Goal: Task Accomplishment & Management: Manage account settings

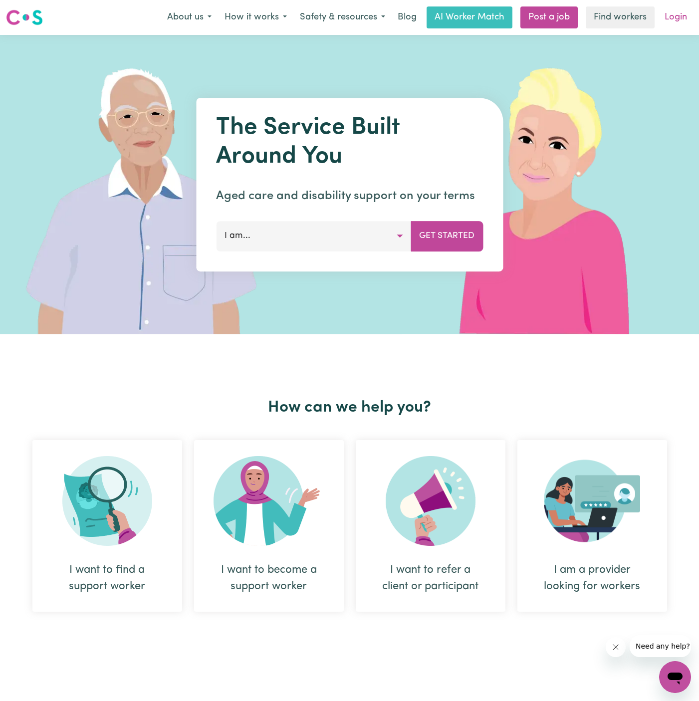
click at [679, 16] on link "Login" at bounding box center [676, 17] width 34 height 22
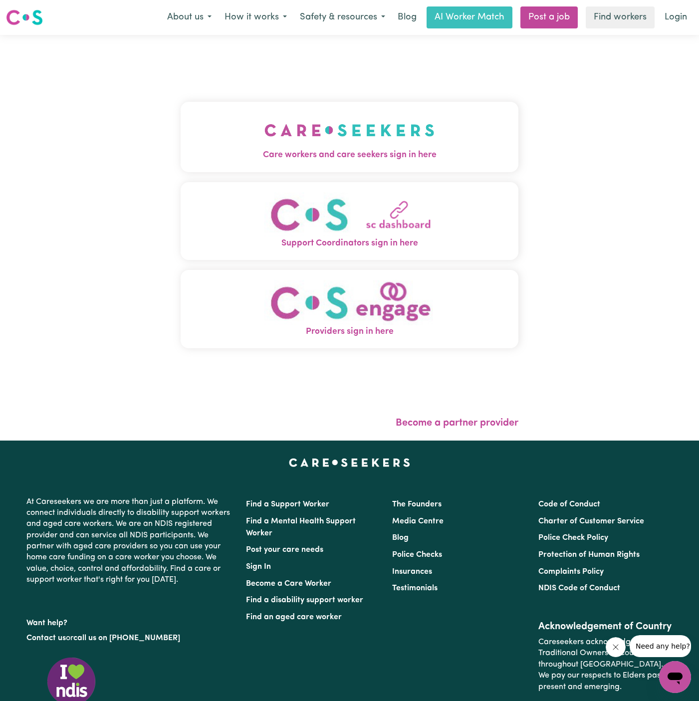
click at [298, 135] on img "Care workers and care seekers sign in here" at bounding box center [350, 130] width 170 height 37
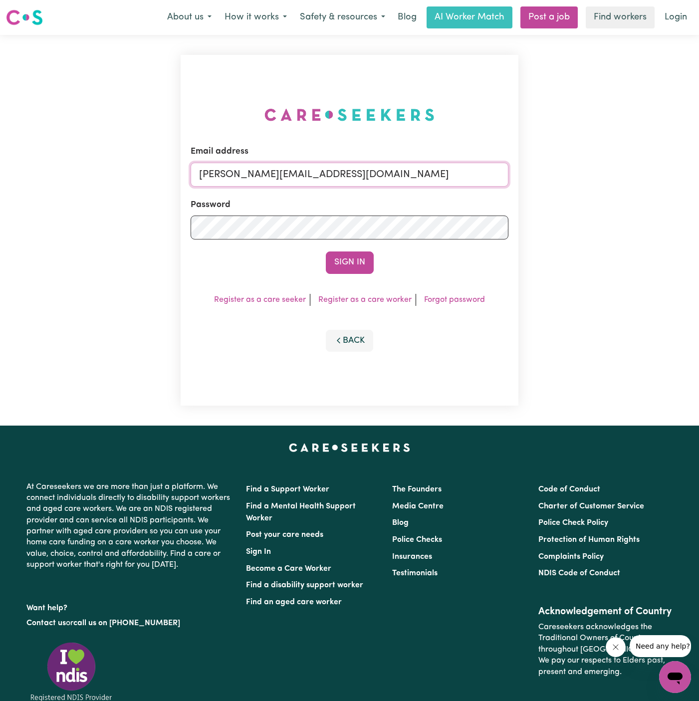
click at [352, 177] on input "[PERSON_NAME][EMAIL_ADDRESS][DOMAIN_NAME]" at bounding box center [350, 175] width 318 height 24
drag, startPoint x: 249, startPoint y: 170, endPoint x: 664, endPoint y: 175, distance: 415.8
click at [664, 175] on div "Email address superuser~[EMAIL_ADDRESS][DOMAIN_NAME] Password Sign In Register …" at bounding box center [349, 230] width 699 height 391
type input "[EMAIL_ADDRESS][DOMAIN_NAME]"
click at [348, 270] on button "Sign In" at bounding box center [350, 263] width 48 height 22
